Goal: Task Accomplishment & Management: Manage account settings

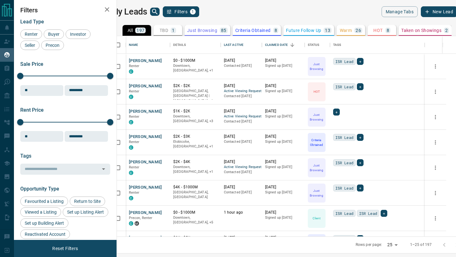
scroll to position [200, 336]
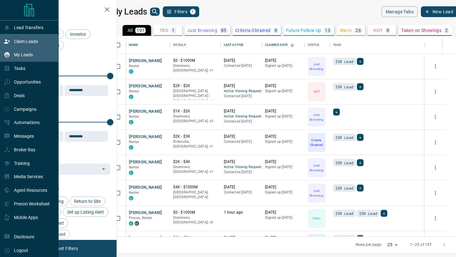
click at [24, 45] on div "Claim Leads" at bounding box center [21, 41] width 34 height 10
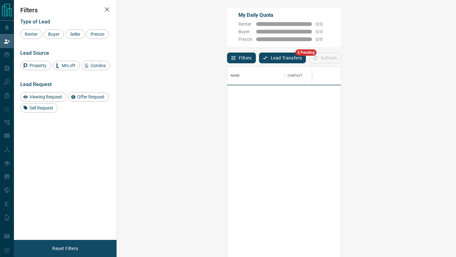
scroll to position [195, 325]
click at [259, 57] on button "Lead Transfers" at bounding box center [282, 58] width 47 height 11
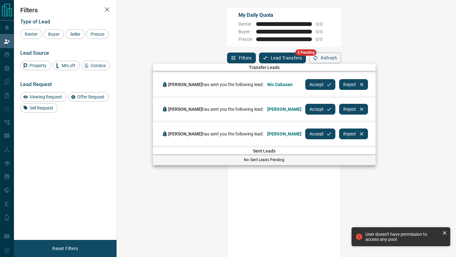
click at [305, 85] on button "Accept" at bounding box center [320, 84] width 30 height 11
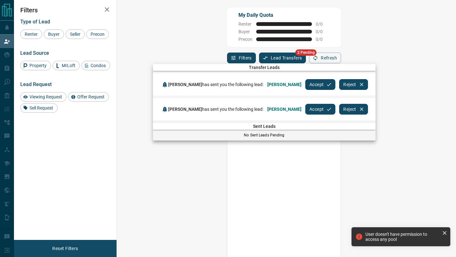
click at [305, 85] on button "Accept" at bounding box center [320, 84] width 30 height 11
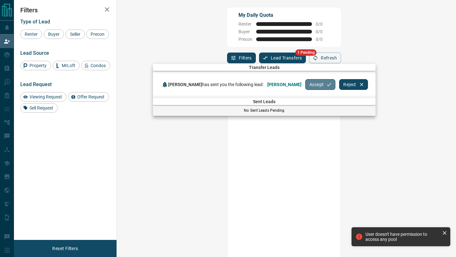
click at [305, 85] on button "Accept" at bounding box center [320, 84] width 30 height 11
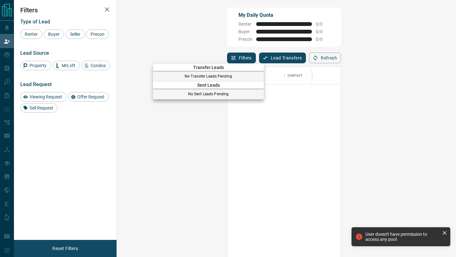
click at [10, 39] on div at bounding box center [228, 128] width 456 height 257
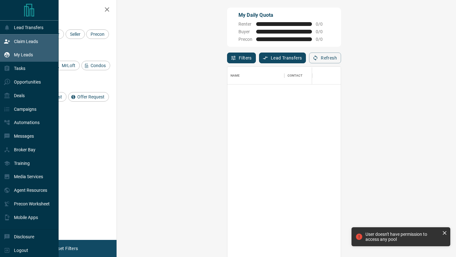
click at [16, 52] on div "My Leads" at bounding box center [18, 55] width 29 height 10
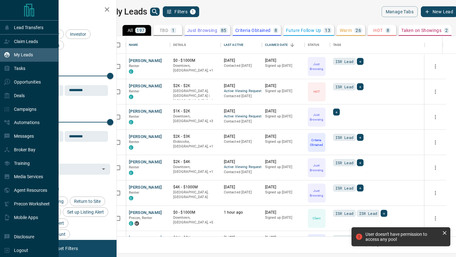
scroll to position [200, 336]
